Goal: Complete application form: Complete application form

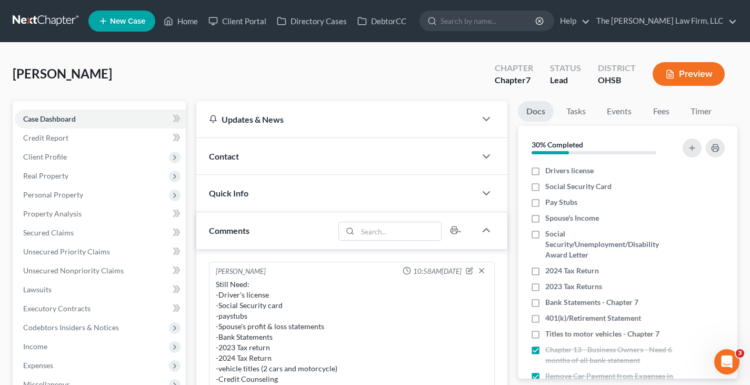
scroll to position [401, 0]
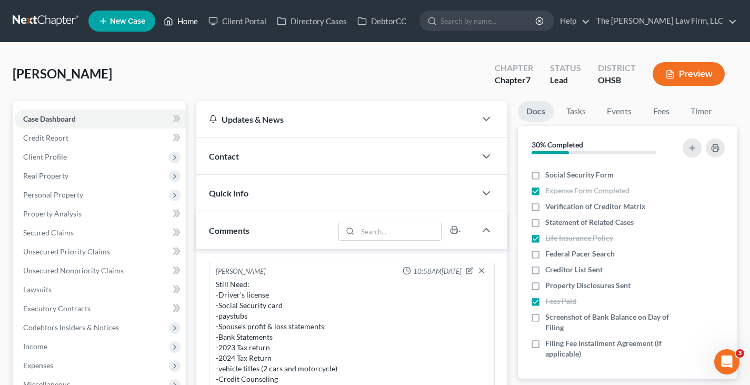
drag, startPoint x: 191, startPoint y: 19, endPoint x: 387, endPoint y: 85, distance: 206.5
click at [191, 19] on link "Home" at bounding box center [181, 21] width 45 height 19
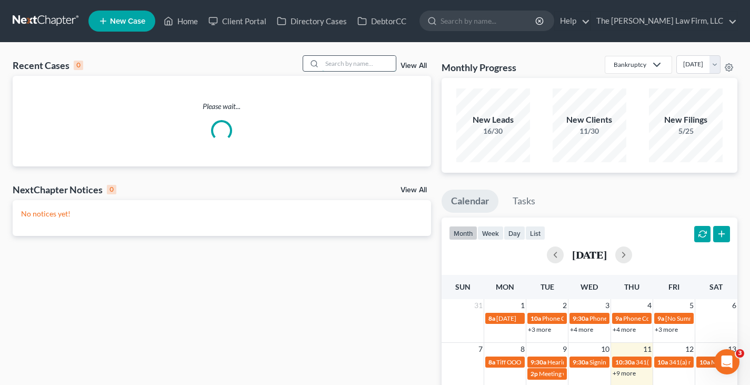
click at [373, 61] on input "search" at bounding box center [359, 63] width 74 height 15
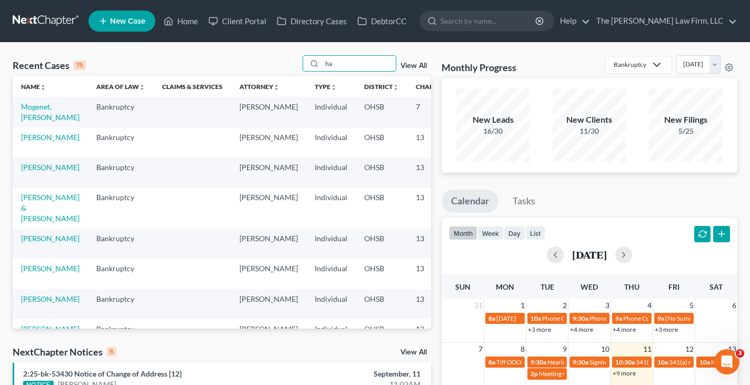
type input "h"
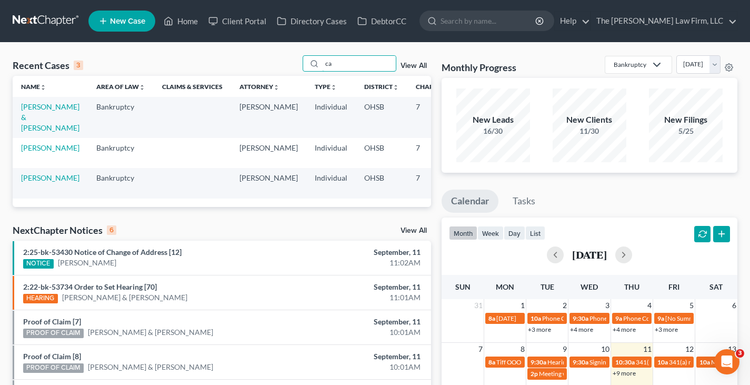
type input "c"
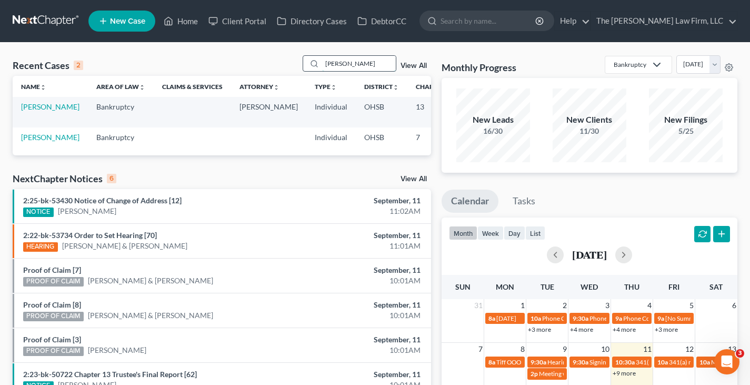
drag, startPoint x: 353, startPoint y: 64, endPoint x: 348, endPoint y: 61, distance: 5.7
click at [349, 61] on input "[PERSON_NAME]" at bounding box center [359, 63] width 74 height 15
drag, startPoint x: 349, startPoint y: 64, endPoint x: 327, endPoint y: 61, distance: 22.9
click at [327, 61] on input "[PERSON_NAME]" at bounding box center [359, 63] width 74 height 15
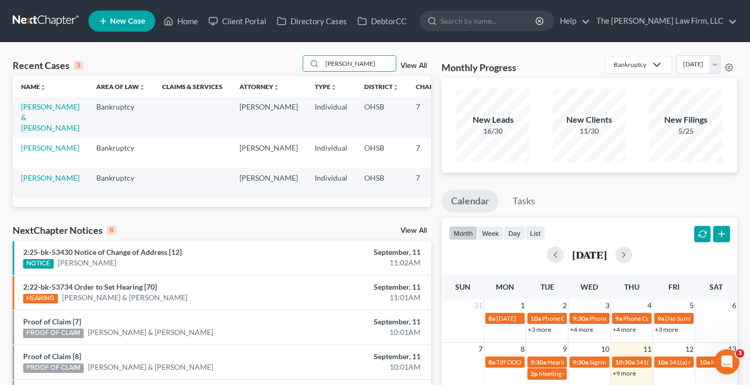
type input "[PERSON_NAME]"
click at [38, 111] on link "[PERSON_NAME] & [PERSON_NAME]" at bounding box center [50, 117] width 58 height 30
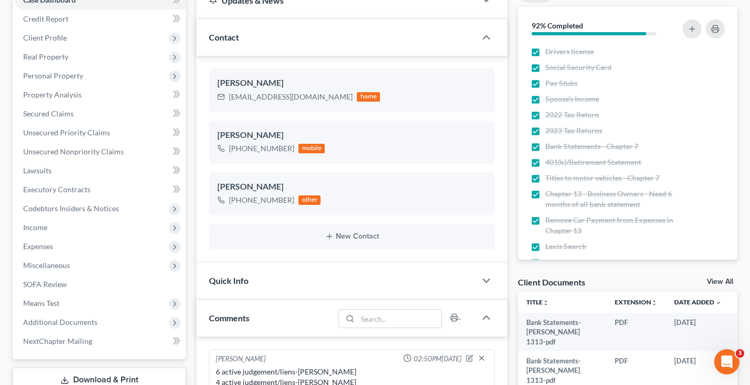
scroll to position [105, 0]
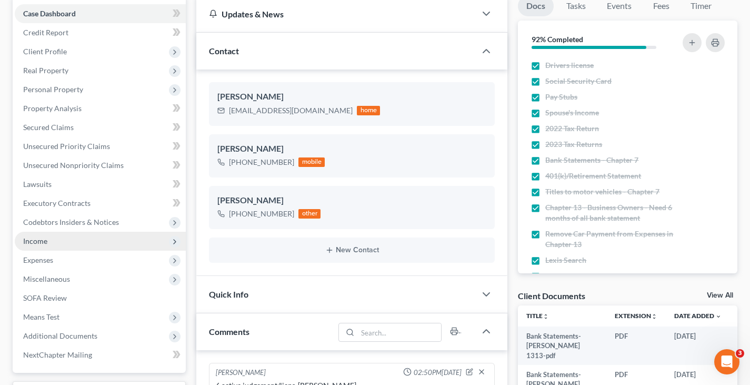
click at [37, 241] on span "Income" at bounding box center [35, 240] width 24 height 9
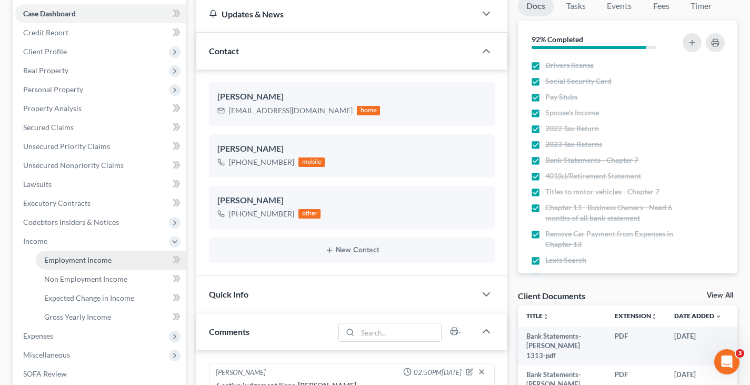
click at [65, 260] on span "Employment Income" at bounding box center [77, 259] width 67 height 9
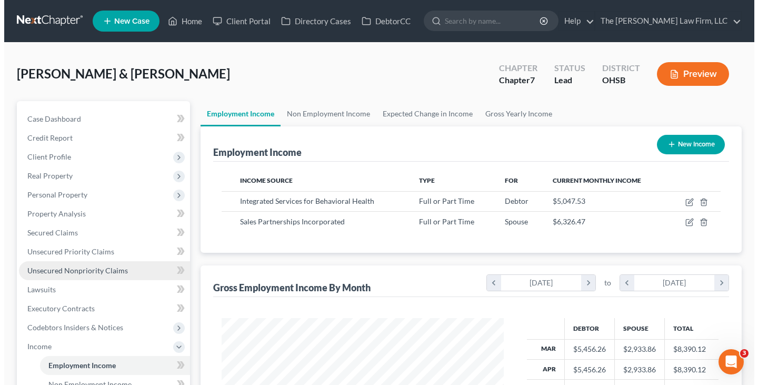
scroll to position [189, 303]
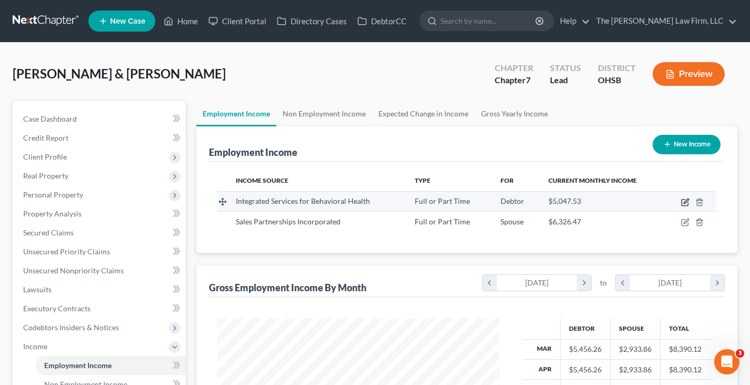
click at [684, 202] on icon "button" at bounding box center [685, 202] width 8 height 8
select select "0"
select select "36"
select select "2"
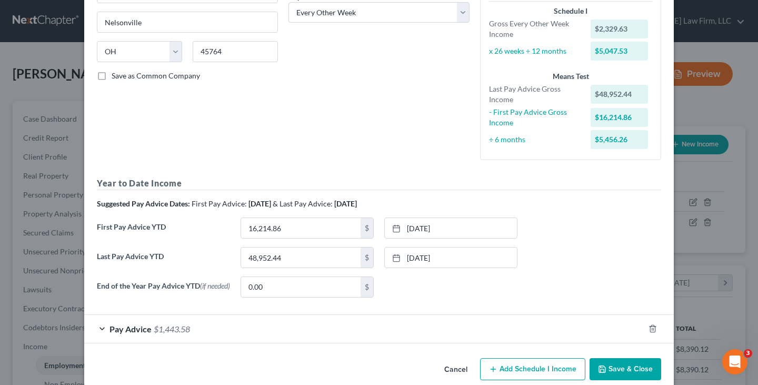
scroll to position [195, 0]
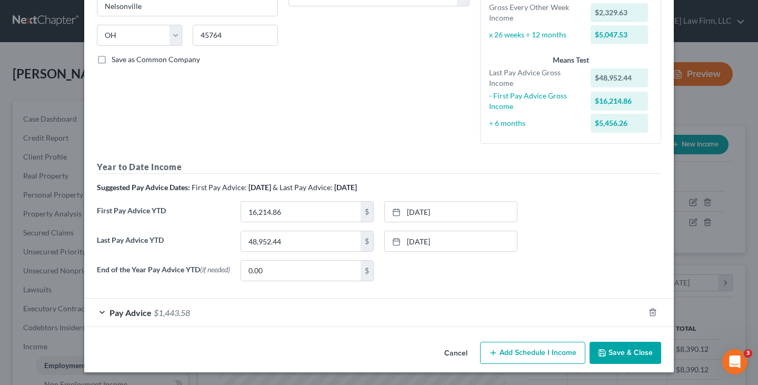
click at [272, 314] on div "Pay Advice $1,443.58" at bounding box center [364, 313] width 560 height 28
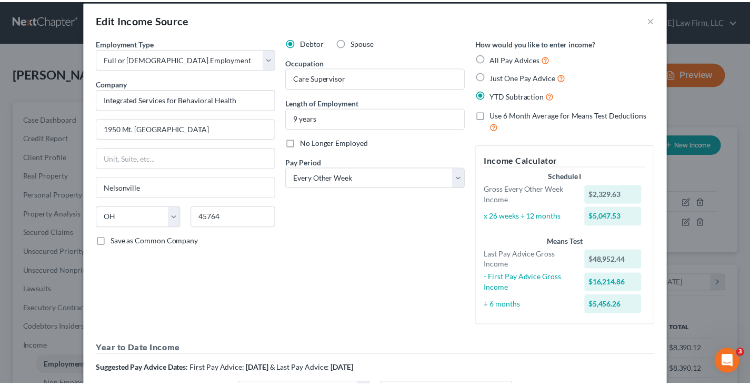
scroll to position [0, 0]
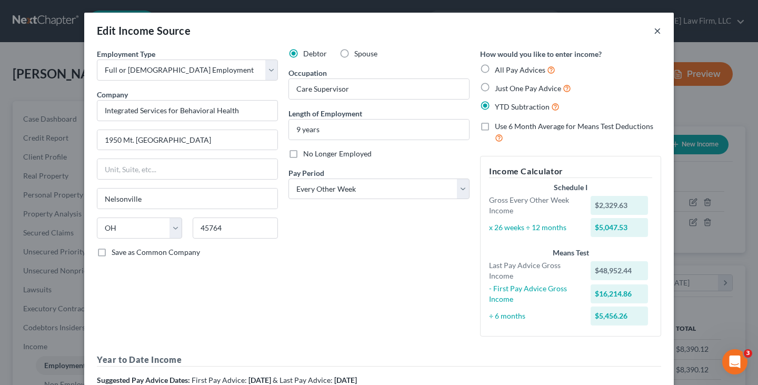
click at [654, 30] on button "×" at bounding box center [657, 30] width 7 height 13
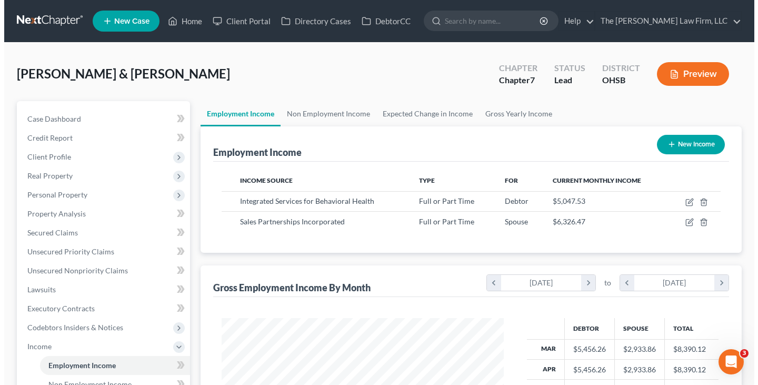
scroll to position [526451, 526336]
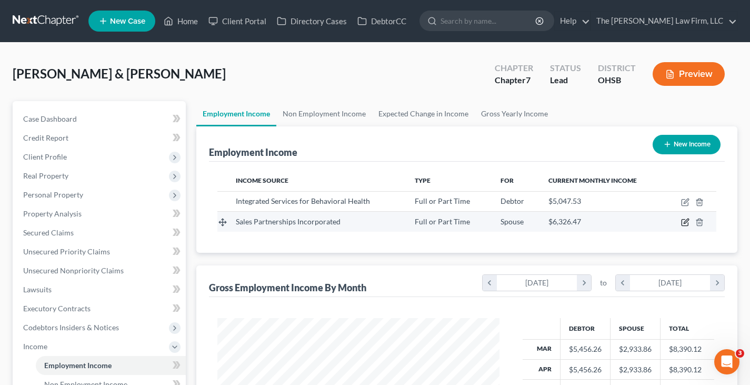
click at [686, 220] on icon "button" at bounding box center [685, 222] width 8 height 8
select select "0"
select select "5"
select select "2"
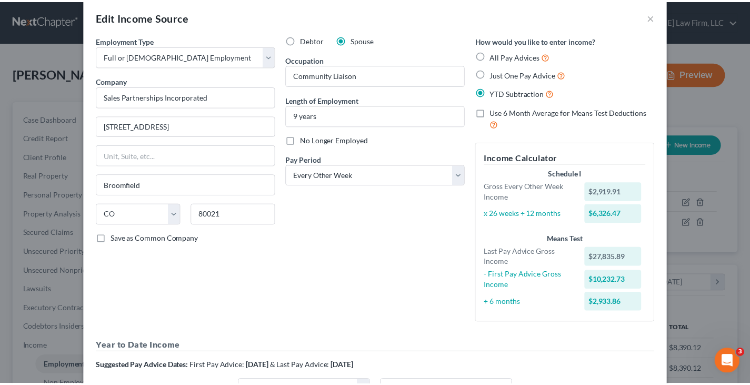
scroll to position [0, 0]
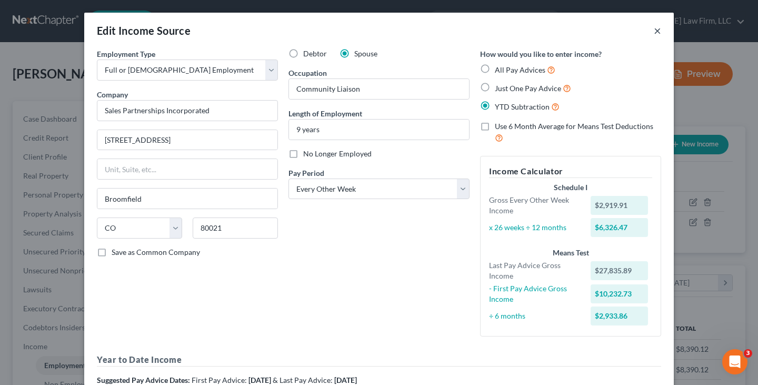
drag, startPoint x: 654, startPoint y: 30, endPoint x: 754, endPoint y: 56, distance: 103.5
click at [654, 30] on button "×" at bounding box center [657, 30] width 7 height 13
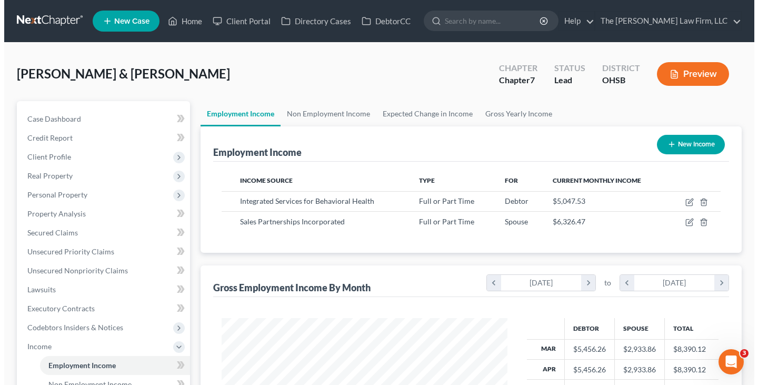
scroll to position [526451, 526336]
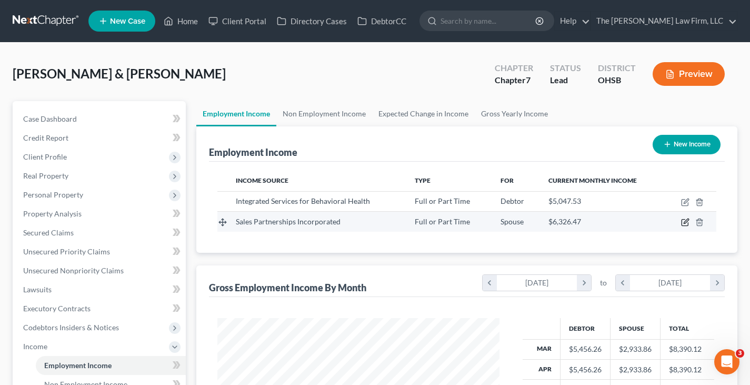
click at [685, 222] on icon "button" at bounding box center [686, 221] width 5 height 5
select select "0"
select select "5"
select select "2"
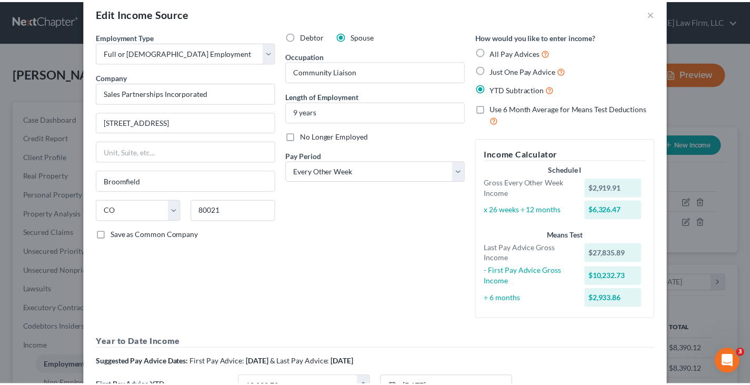
scroll to position [0, 0]
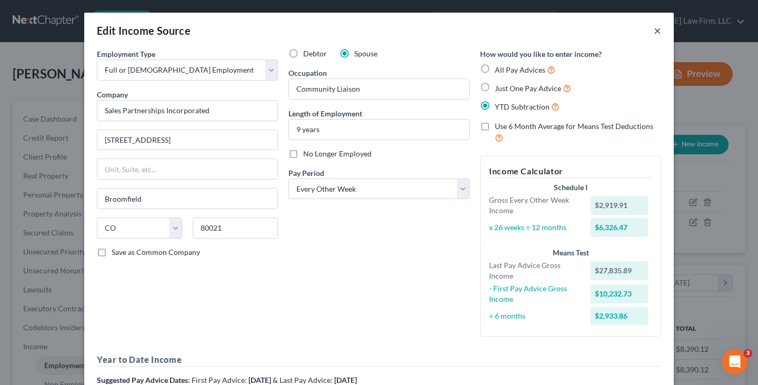
click at [654, 29] on button "×" at bounding box center [657, 30] width 7 height 13
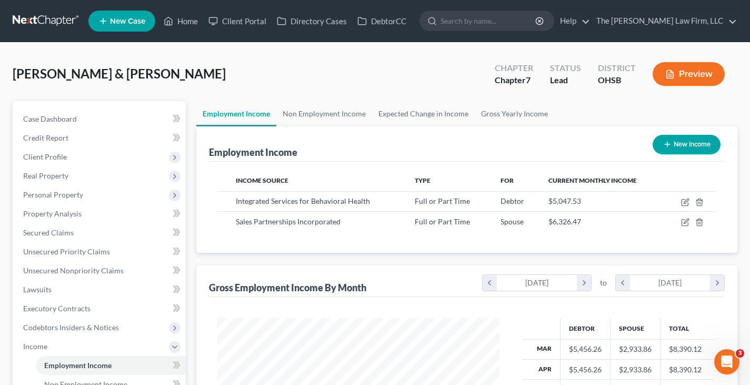
scroll to position [526451, 526336]
click at [508, 113] on link "Gross Yearly Income" at bounding box center [515, 113] width 80 height 25
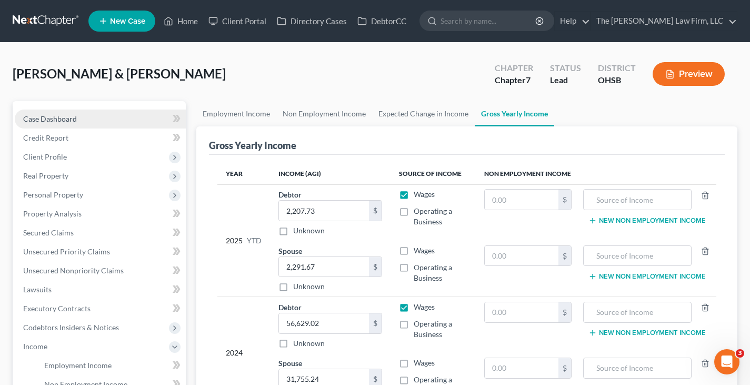
click at [90, 122] on link "Case Dashboard" at bounding box center [100, 119] width 171 height 19
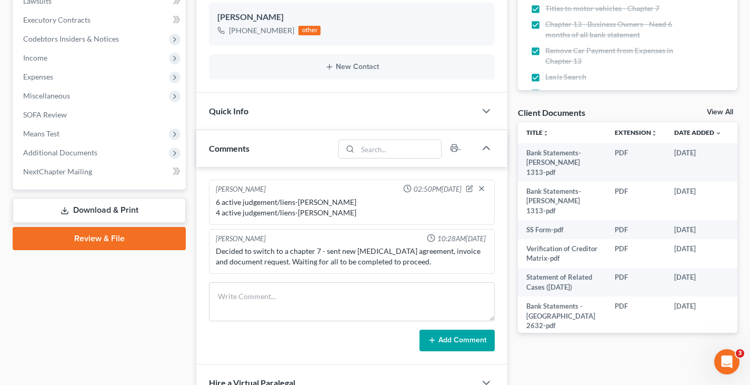
scroll to position [316, 0]
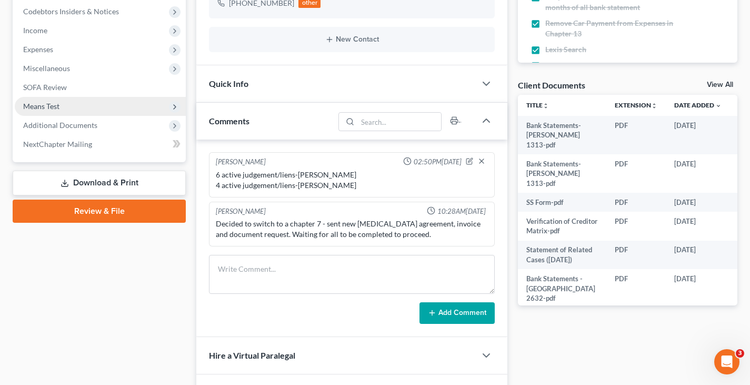
drag, startPoint x: 47, startPoint y: 106, endPoint x: 53, endPoint y: 110, distance: 6.1
click at [47, 106] on span "Means Test" at bounding box center [41, 106] width 36 height 9
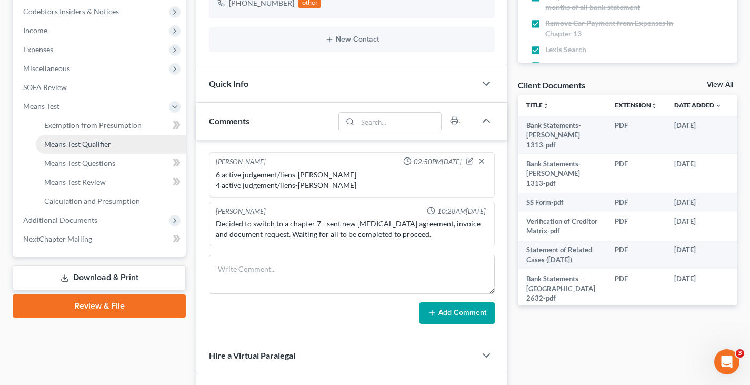
click at [84, 143] on span "Means Test Qualifier" at bounding box center [77, 144] width 67 height 9
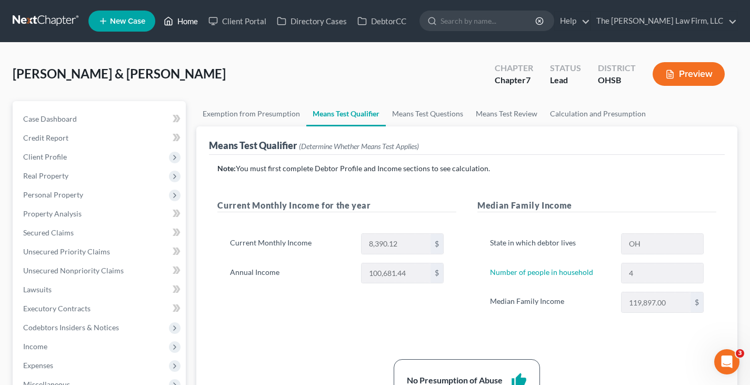
click at [189, 22] on link "Home" at bounding box center [181, 21] width 45 height 19
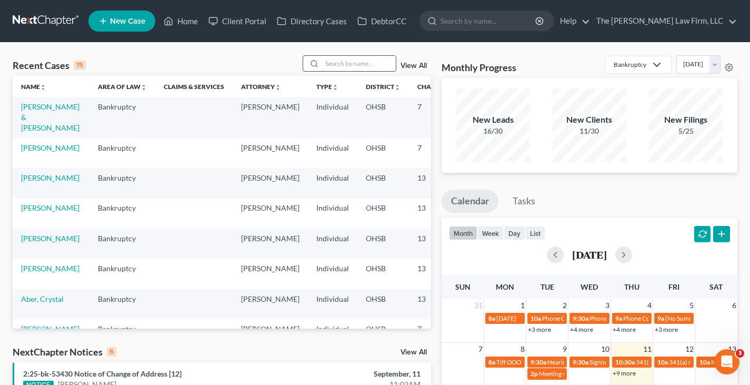
click at [357, 63] on input "search" at bounding box center [359, 63] width 74 height 15
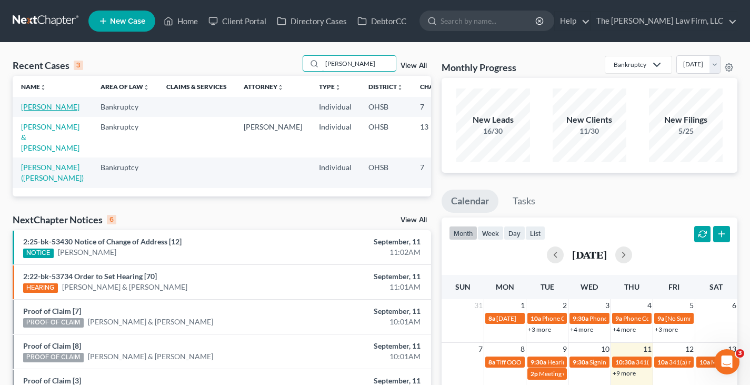
type input "[PERSON_NAME]"
click at [33, 111] on link "[PERSON_NAME]" at bounding box center [50, 106] width 58 height 9
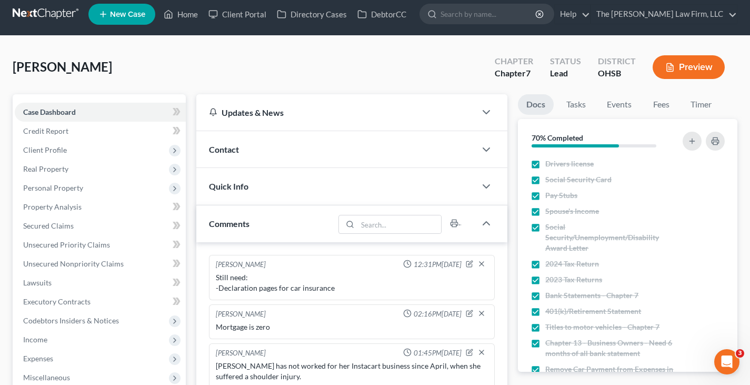
scroll to position [53, 0]
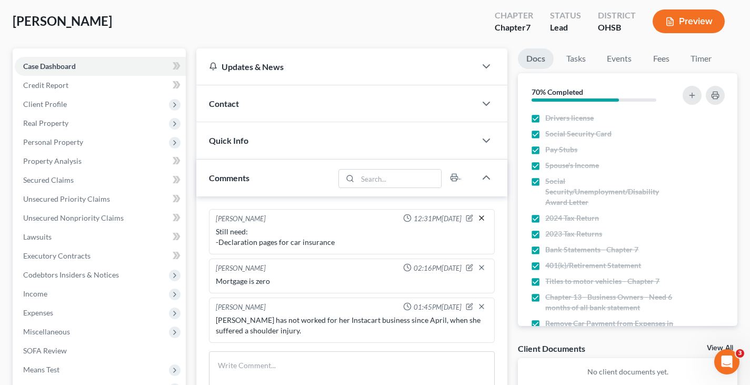
click at [482, 218] on line "button" at bounding box center [482, 218] width 4 height 4
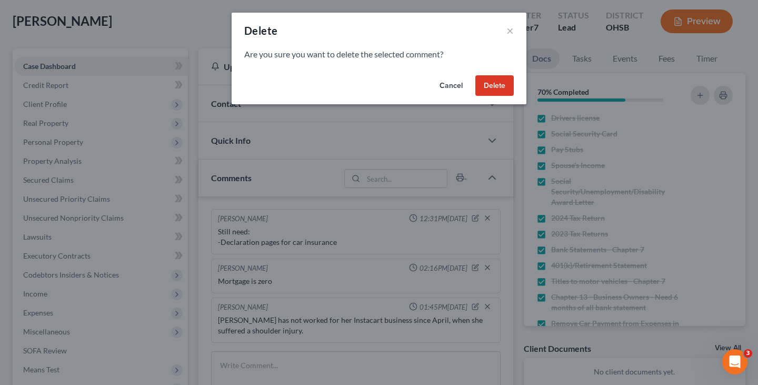
click at [493, 86] on button "Delete" at bounding box center [495, 85] width 38 height 21
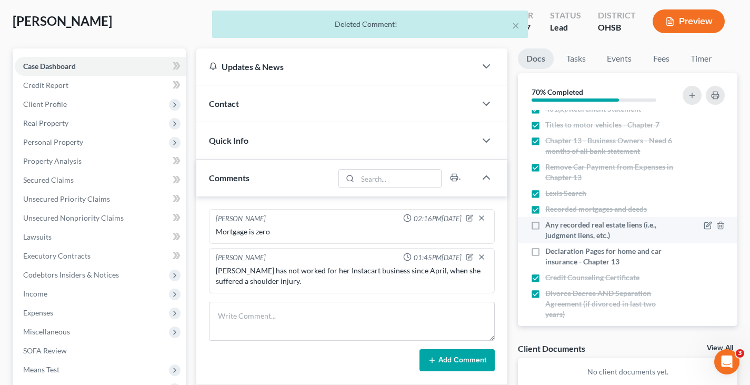
scroll to position [158, 0]
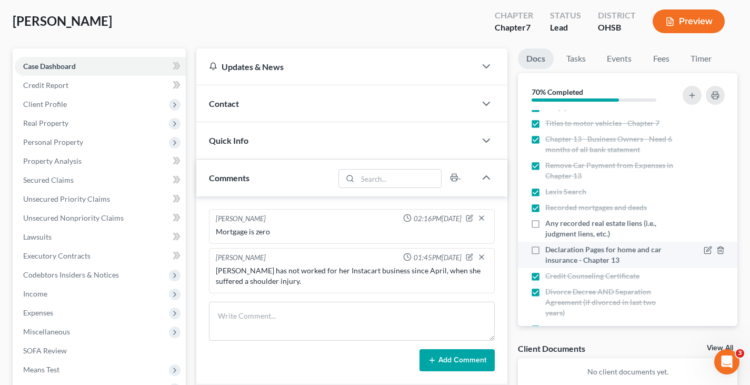
click at [546, 251] on label "Declaration Pages for home and car insurance - Chapter 13" at bounding box center [610, 254] width 128 height 21
click at [550, 251] on input "Declaration Pages for home and car insurance - Chapter 13" at bounding box center [553, 247] width 7 height 7
checkbox input "true"
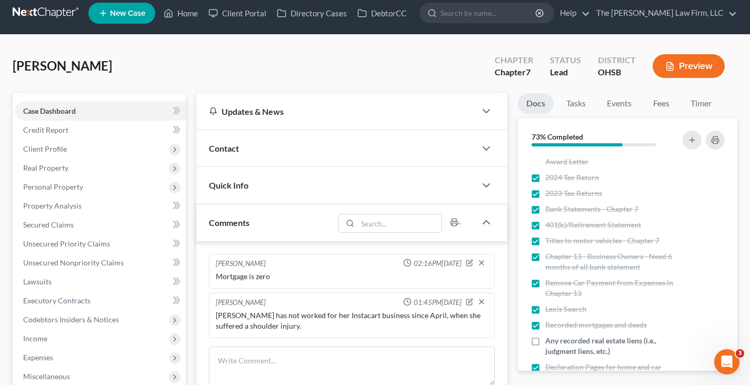
scroll to position [0, 0]
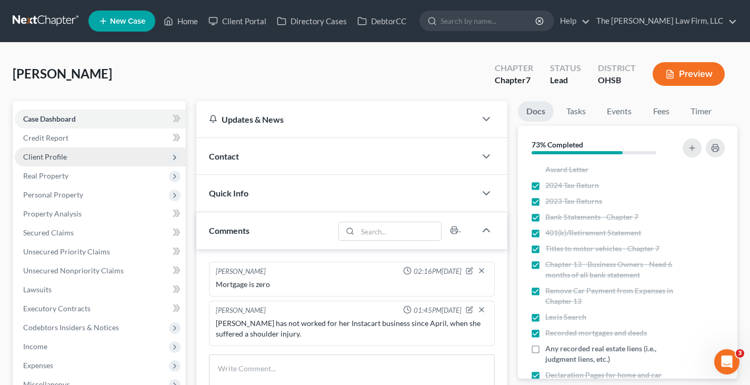
click at [59, 157] on span "Client Profile" at bounding box center [45, 156] width 44 height 9
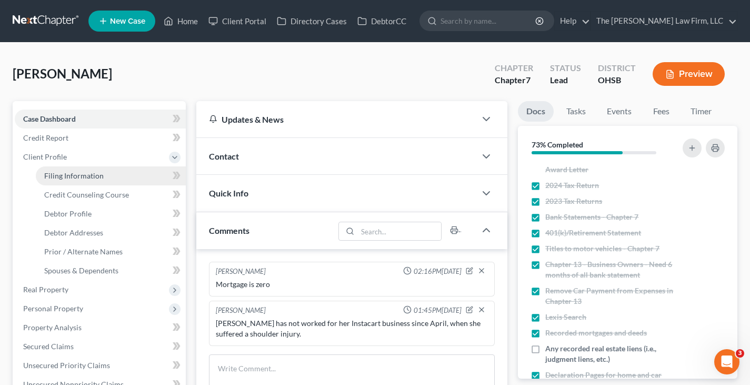
click at [99, 176] on span "Filing Information" at bounding box center [74, 175] width 60 height 9
select select "1"
select select "0"
select select "62"
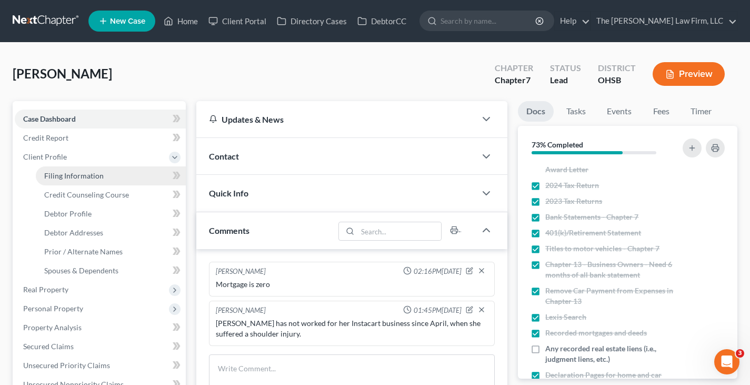
select select "36"
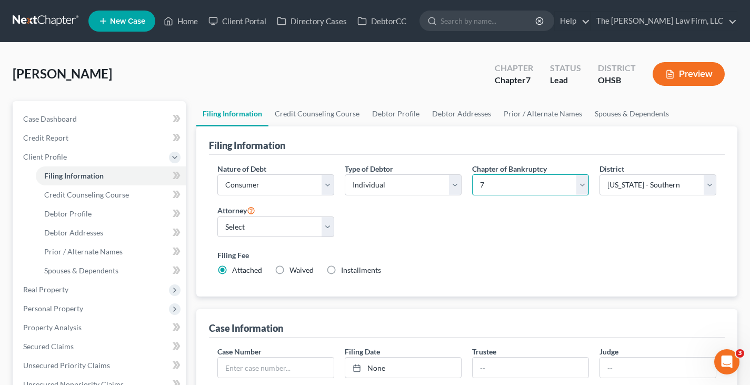
click at [586, 186] on select "Select 7 11 12 13" at bounding box center [530, 184] width 117 height 21
select select "3"
click at [472, 174] on select "Select 7 11 12 13" at bounding box center [530, 184] width 117 height 21
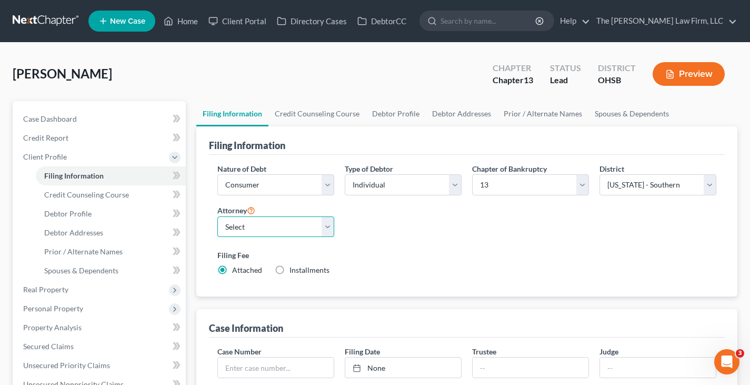
click at [329, 226] on select "Select [PERSON_NAME] - OHSB [PERSON_NAME] - OHNB [PERSON_NAME] - OHSB" at bounding box center [276, 226] width 117 height 21
select select "2"
click at [218, 216] on select "Select [PERSON_NAME] - OHSB [PERSON_NAME] - OHNB [PERSON_NAME] - OHSB" at bounding box center [276, 226] width 117 height 21
click at [320, 113] on link "Credit Counseling Course" at bounding box center [317, 113] width 97 height 25
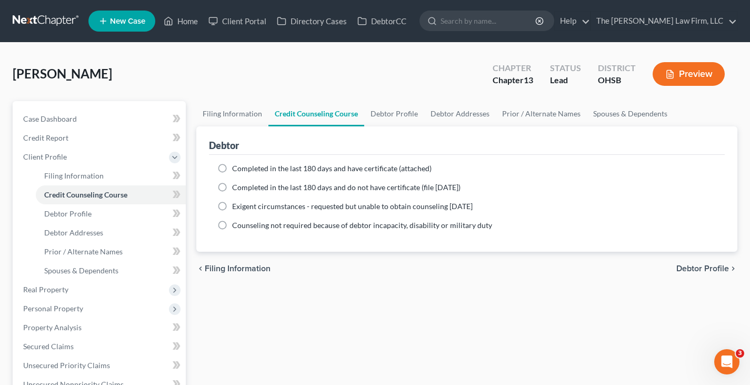
click at [232, 168] on label "Completed in the last 180 days and have certificate (attached)" at bounding box center [332, 168] width 200 height 11
click at [236, 168] on input "Completed in the last 180 days and have certificate (attached)" at bounding box center [239, 166] width 7 height 7
radio input "true"
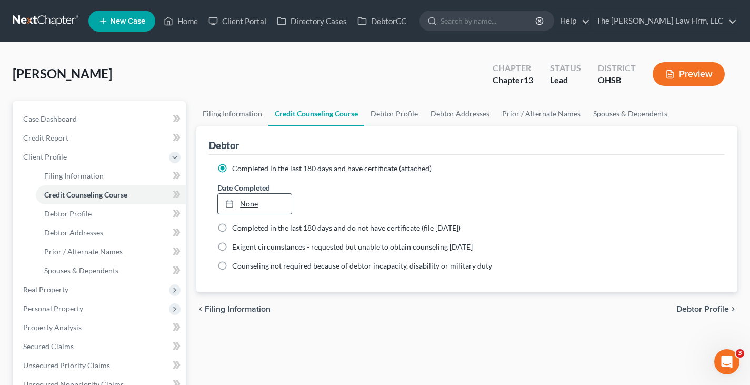
click at [254, 203] on link "None" at bounding box center [254, 204] width 73 height 20
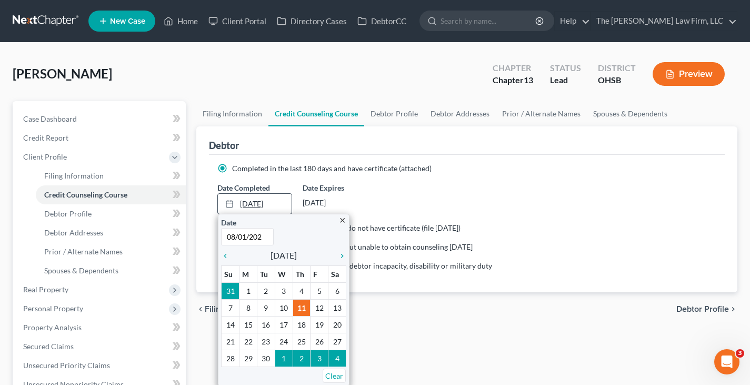
type input "[DATE]"
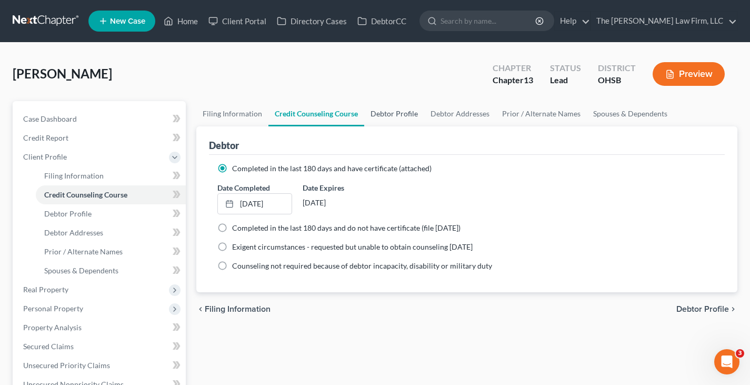
click at [409, 115] on link "Debtor Profile" at bounding box center [394, 113] width 60 height 25
select select "0"
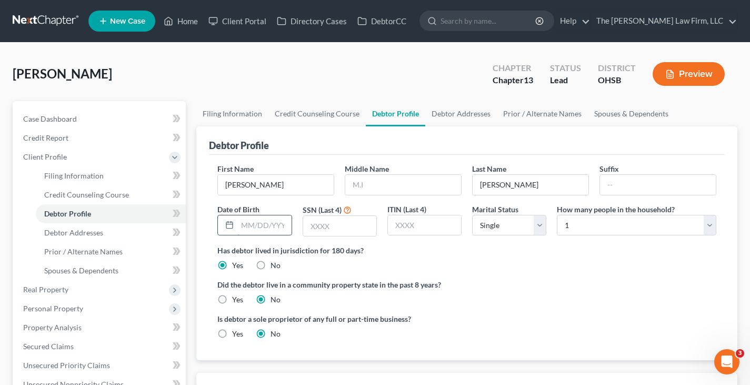
click at [242, 228] on input "text" at bounding box center [265, 225] width 54 height 20
type input "[DATE]"
drag, startPoint x: 328, startPoint y: 223, endPoint x: 452, endPoint y: 221, distance: 124.3
click at [329, 223] on input "text" at bounding box center [339, 226] width 73 height 20
click at [317, 226] on input "text" at bounding box center [339, 226] width 73 height 20
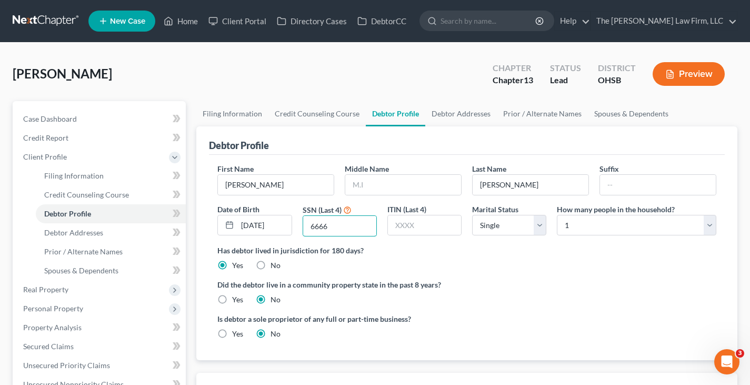
type input "6666"
click at [539, 225] on select "Select Single Married Separated Divorced Widowed" at bounding box center [509, 225] width 74 height 21
select select "4"
click at [472, 215] on select "Select Single Married Separated Divorced Widowed" at bounding box center [509, 225] width 74 height 21
drag, startPoint x: 710, startPoint y: 224, endPoint x: 706, endPoint y: 221, distance: 6.0
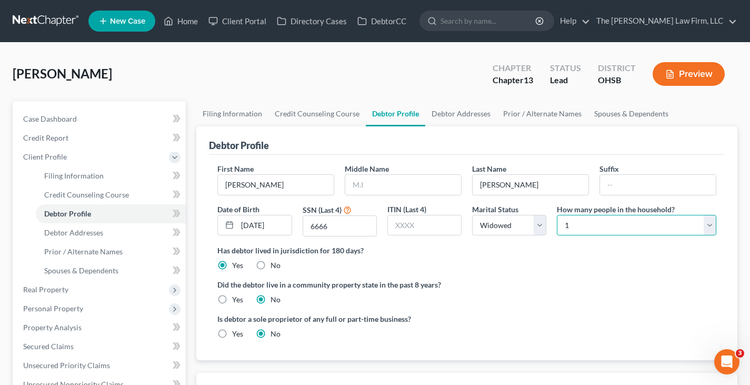
click at [710, 224] on select "Select 1 2 3 4 5 6 7 8 9 10 11 12 13 14 15 16 17 18 19 20" at bounding box center [637, 225] width 160 height 21
select select "1"
click at [557, 215] on select "Select 1 2 3 4 5 6 7 8 9 10 11 12 13 14 15 16 17 18 19 20" at bounding box center [637, 225] width 160 height 21
click at [449, 115] on link "Debtor Addresses" at bounding box center [462, 113] width 72 height 25
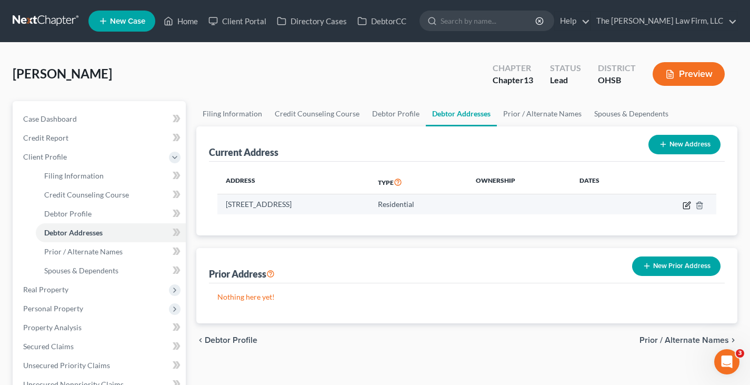
click at [685, 205] on icon "button" at bounding box center [687, 205] width 8 height 8
select select "36"
select select "0"
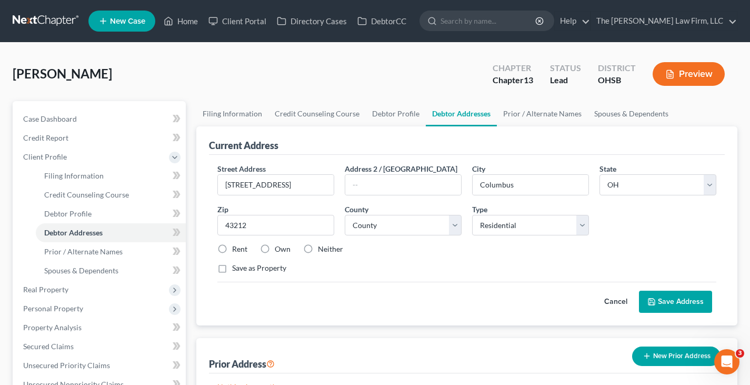
click at [275, 249] on label "Own" at bounding box center [283, 249] width 16 height 11
click at [279, 249] on input "Own" at bounding box center [282, 247] width 7 height 7
radio input "true"
click at [457, 224] on select "County [GEOGRAPHIC_DATA] [GEOGRAPHIC_DATA] [GEOGRAPHIC_DATA] [GEOGRAPHIC_DATA] …" at bounding box center [403, 225] width 117 height 21
select select "24"
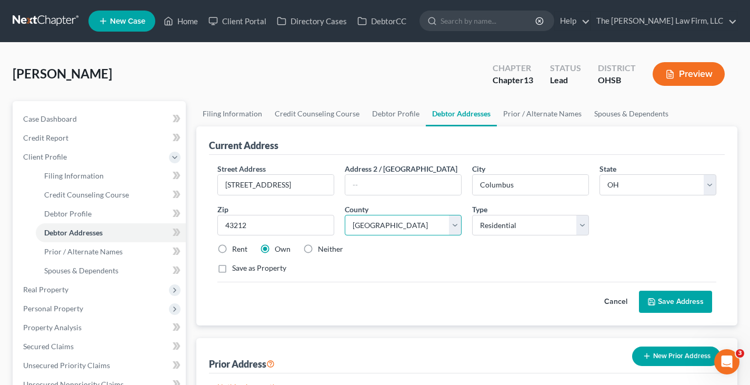
click at [345, 215] on select "County [GEOGRAPHIC_DATA] [GEOGRAPHIC_DATA] [GEOGRAPHIC_DATA] [GEOGRAPHIC_DATA] …" at bounding box center [403, 225] width 117 height 21
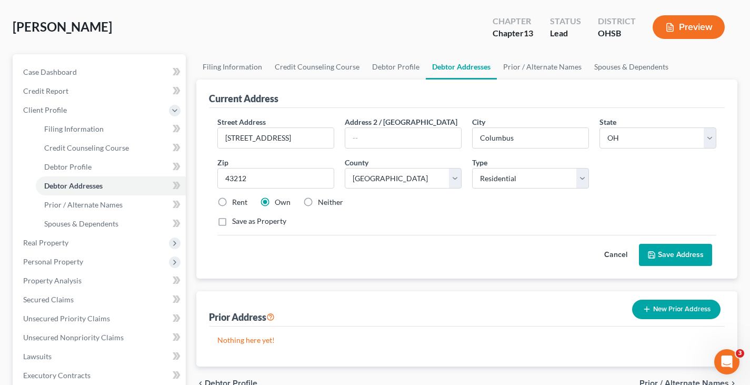
scroll to position [105, 0]
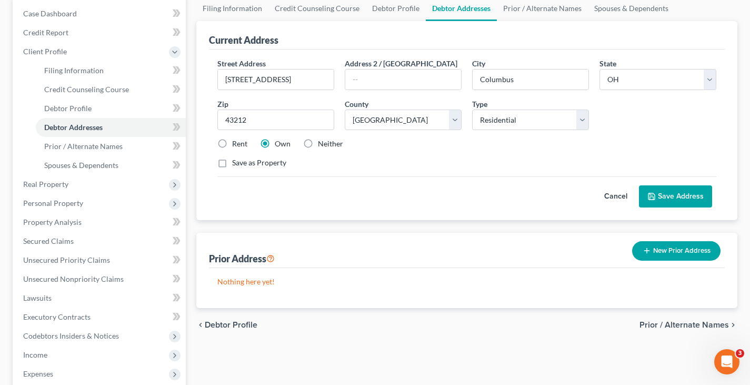
click at [676, 193] on button "Save Address" at bounding box center [675, 196] width 73 height 22
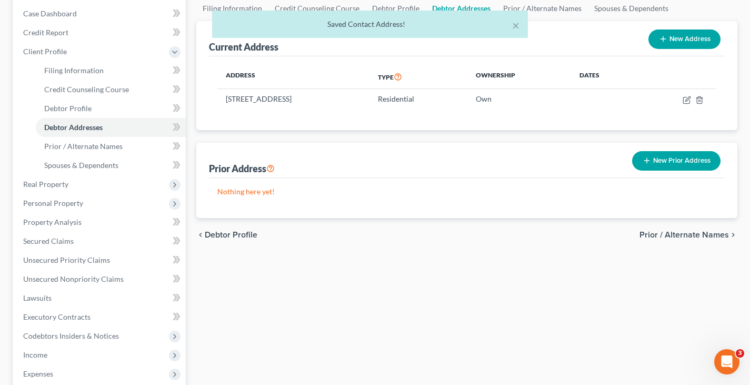
click at [685, 161] on button "New Prior Address" at bounding box center [676, 160] width 88 height 19
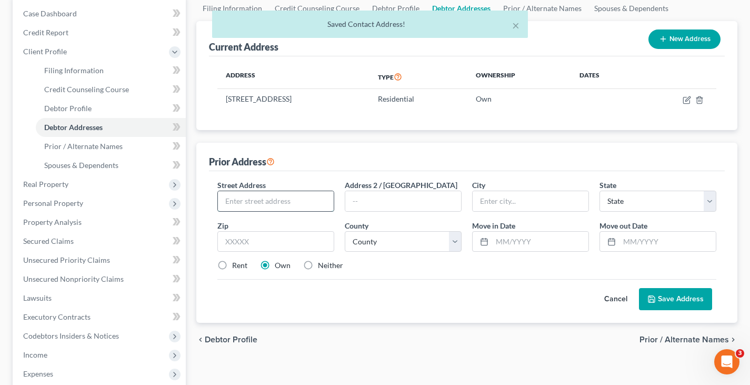
click at [315, 202] on input "text" at bounding box center [276, 201] width 116 height 20
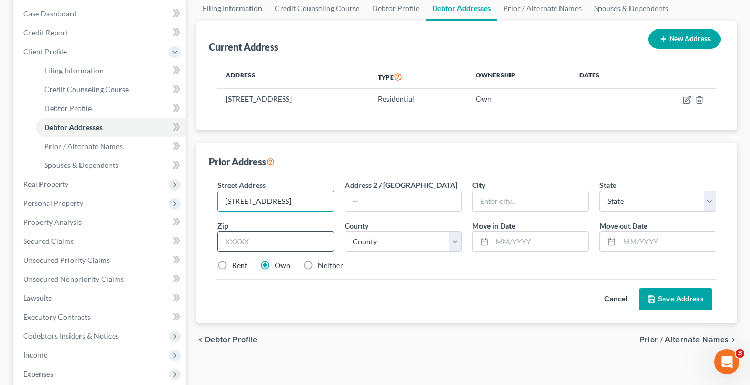
type input "[STREET_ADDRESS]"
click at [320, 239] on input "text" at bounding box center [276, 241] width 117 height 21
type input "43212"
type input "Columbus"
select select "36"
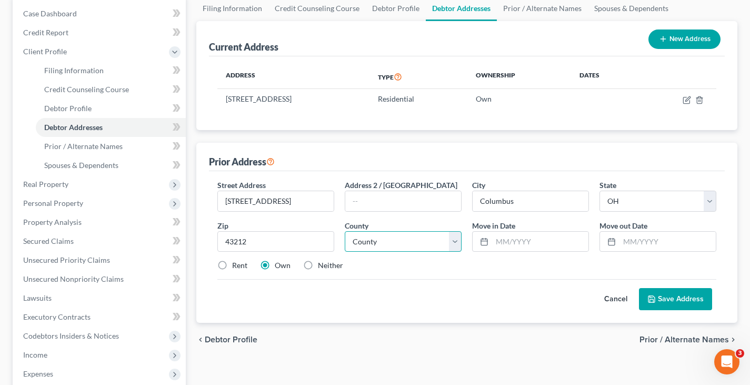
click at [453, 239] on select "County" at bounding box center [403, 241] width 117 height 21
select select "24"
click at [345, 231] on select "County [GEOGRAPHIC_DATA] [GEOGRAPHIC_DATA] [GEOGRAPHIC_DATA] [GEOGRAPHIC_DATA] …" at bounding box center [403, 241] width 117 height 21
click at [495, 241] on input "text" at bounding box center [540, 242] width 96 height 20
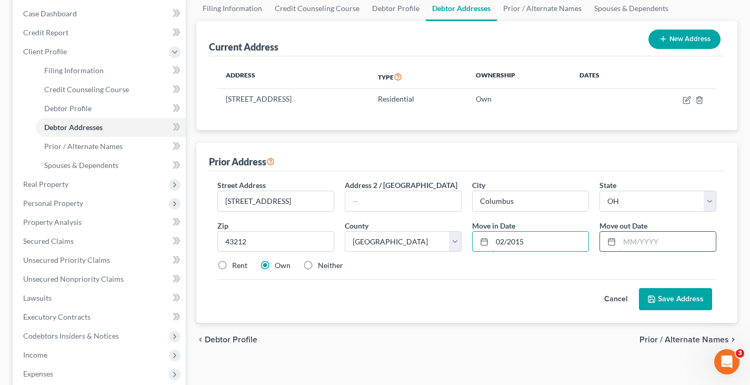
type input "02/2015"
click at [637, 240] on input "text" at bounding box center [668, 242] width 96 height 20
type input "06/2025"
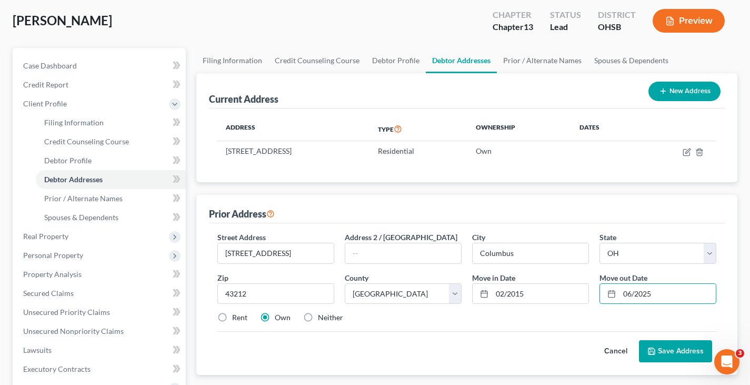
scroll to position [53, 0]
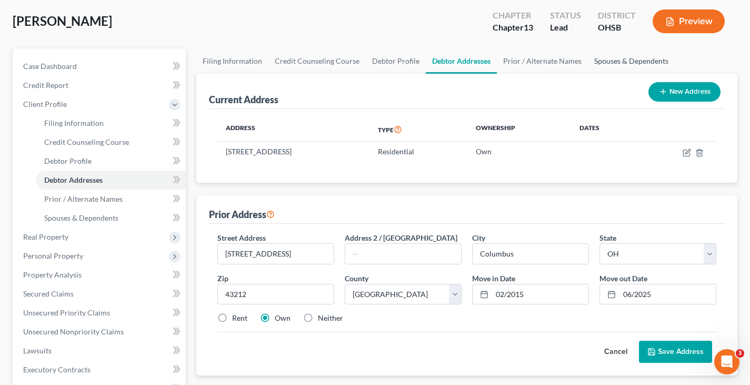
click at [611, 60] on link "Spouses & Dependents" at bounding box center [631, 60] width 87 height 25
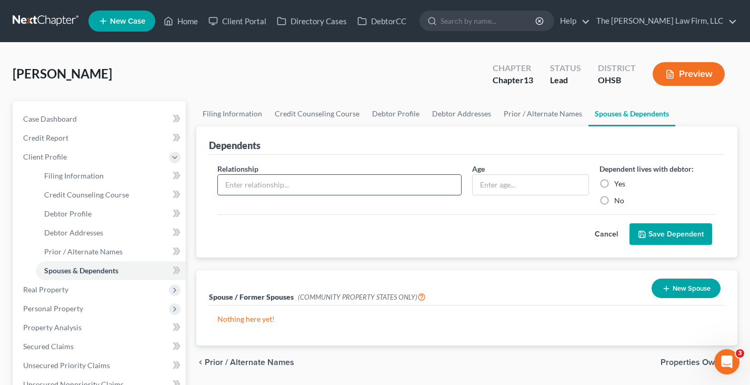
click at [416, 184] on input "text" at bounding box center [339, 185] width 243 height 20
type input "Relative?"
click at [508, 189] on input "text" at bounding box center [531, 185] width 116 height 20
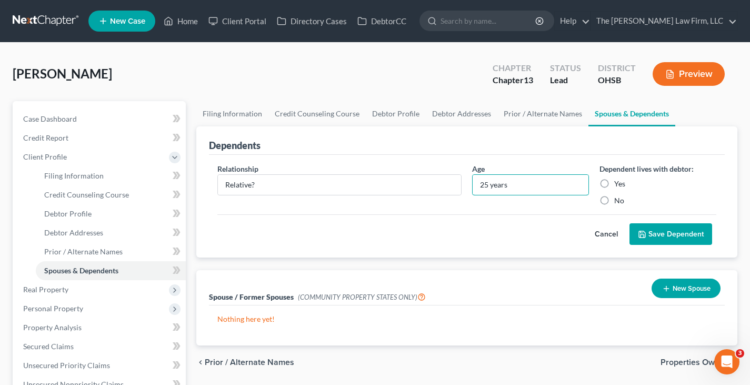
type input "25 years"
click at [615, 182] on label "Yes" at bounding box center [620, 184] width 11 height 11
click at [619, 182] on input "Yes" at bounding box center [622, 182] width 7 height 7
radio input "true"
click at [665, 231] on button "Save Dependent" at bounding box center [671, 234] width 83 height 22
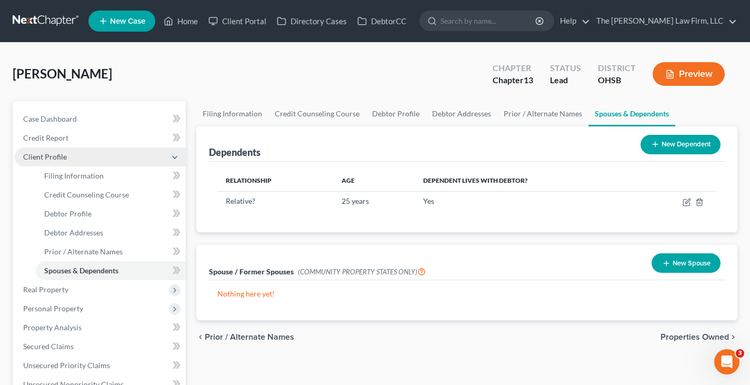
click at [87, 162] on span "Client Profile" at bounding box center [100, 156] width 171 height 19
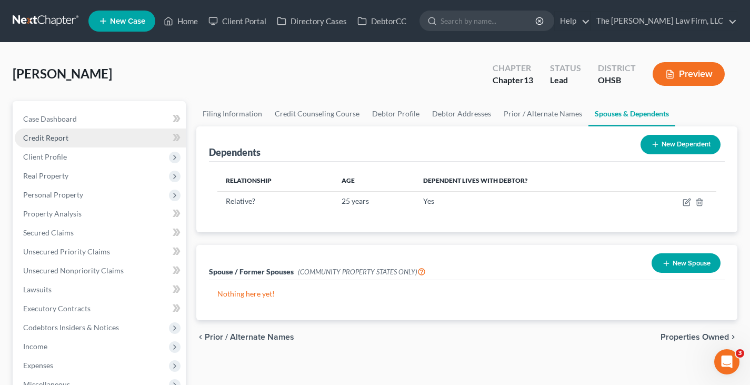
click at [74, 138] on link "Credit Report" at bounding box center [100, 138] width 171 height 19
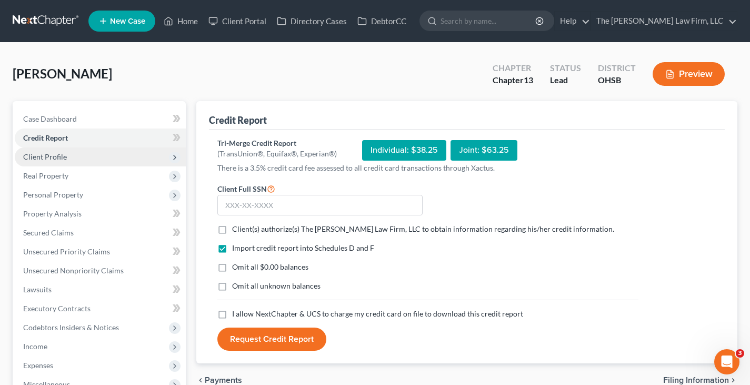
click at [52, 157] on span "Client Profile" at bounding box center [45, 156] width 44 height 9
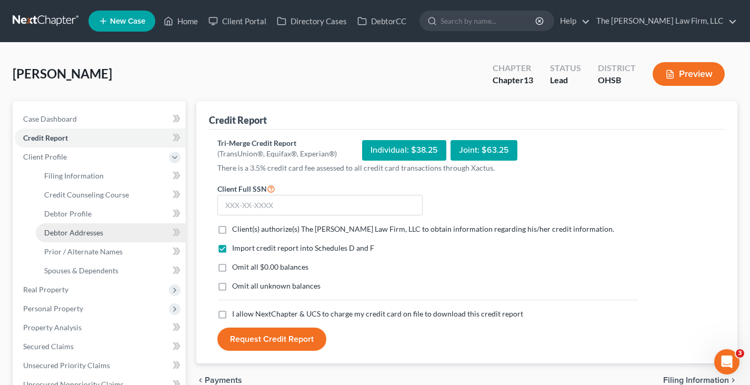
click at [84, 235] on span "Debtor Addresses" at bounding box center [73, 232] width 59 height 9
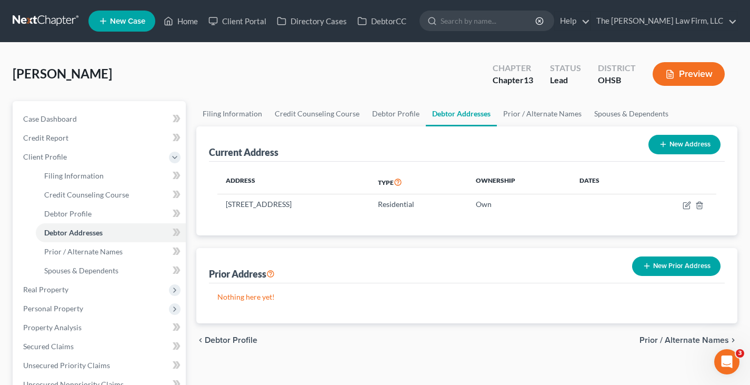
click at [648, 267] on icon "button" at bounding box center [647, 266] width 8 height 8
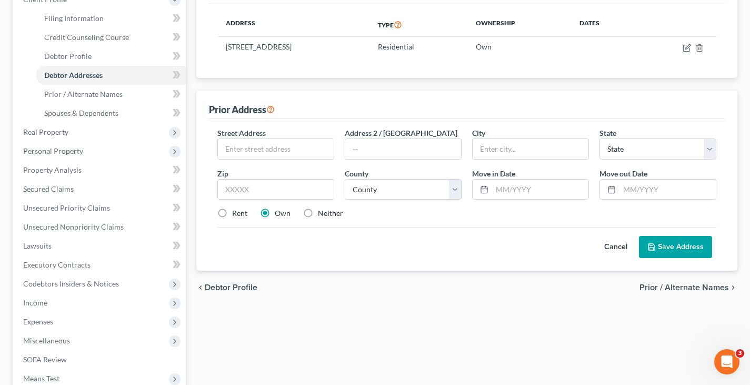
scroll to position [158, 0]
click at [256, 147] on input "text" at bounding box center [276, 149] width 116 height 20
type input "[STREET_ADDRESS]"
type input "#315"
type input "Grandview"
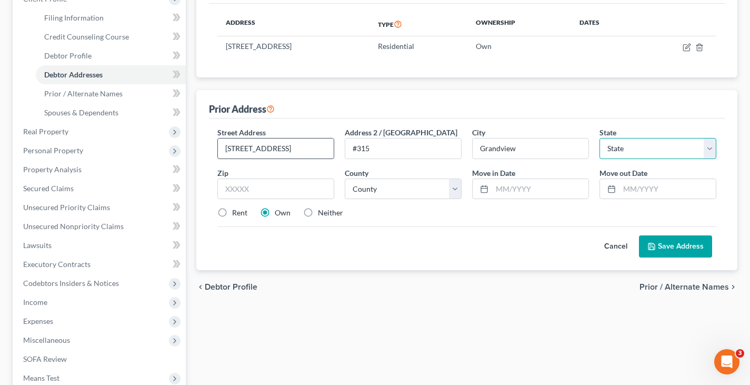
select select "36"
type input "43212"
type input "Columbus"
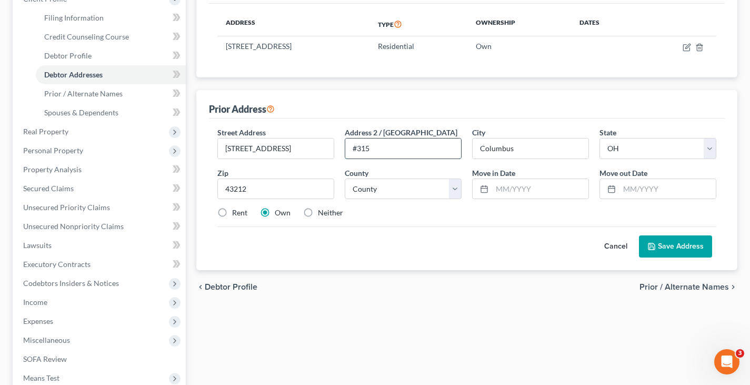
click at [374, 149] on input "#315" at bounding box center [403, 149] width 116 height 20
drag, startPoint x: 374, startPoint y: 149, endPoint x: 347, endPoint y: 146, distance: 27.0
click at [347, 146] on input "#315" at bounding box center [403, 149] width 116 height 20
click at [294, 151] on input "[STREET_ADDRESS]" at bounding box center [276, 149] width 116 height 20
type input "[STREET_ADDRESS]"
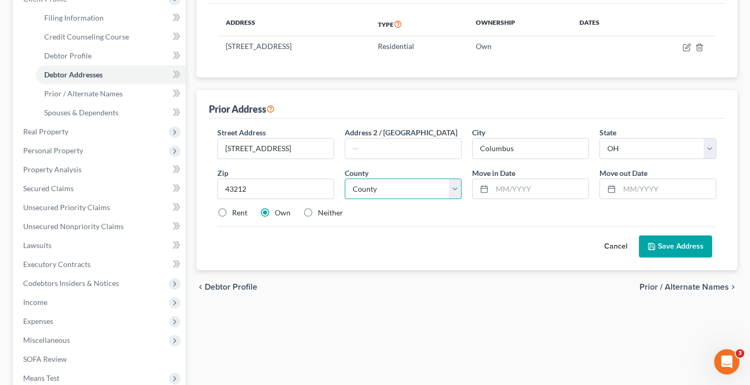
click at [454, 191] on select "County [GEOGRAPHIC_DATA] [GEOGRAPHIC_DATA] [GEOGRAPHIC_DATA] [GEOGRAPHIC_DATA] …" at bounding box center [403, 189] width 117 height 21
select select "24"
click at [345, 179] on select "County [GEOGRAPHIC_DATA] [GEOGRAPHIC_DATA] [GEOGRAPHIC_DATA] [GEOGRAPHIC_DATA] …" at bounding box center [403, 189] width 117 height 21
click at [500, 188] on input "text" at bounding box center [540, 189] width 96 height 20
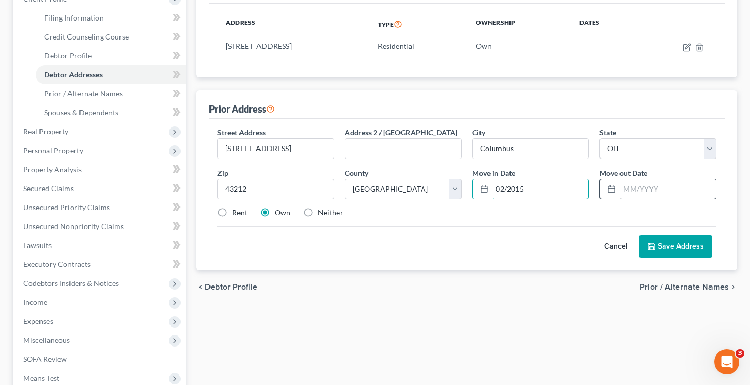
type input "02/2015"
click at [653, 187] on input "text" at bounding box center [668, 189] width 96 height 20
type input "06/2025"
click at [232, 212] on label "Rent" at bounding box center [239, 212] width 15 height 11
click at [236, 212] on input "Rent" at bounding box center [239, 210] width 7 height 7
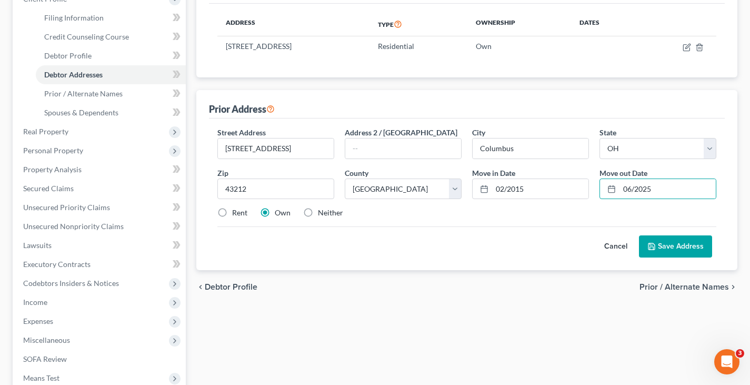
radio input "true"
click at [668, 247] on button "Save Address" at bounding box center [675, 246] width 73 height 22
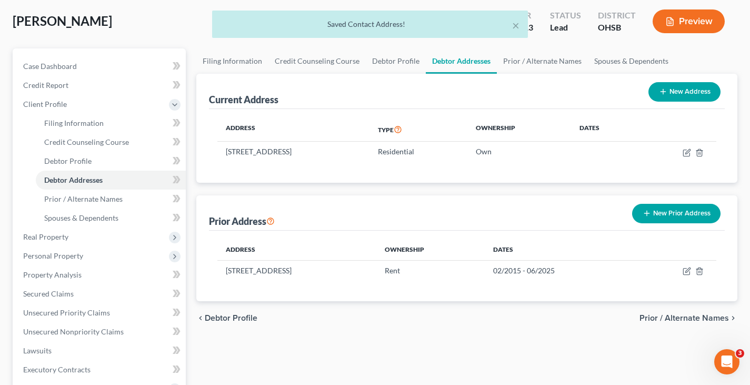
scroll to position [0, 0]
